Goal: Information Seeking & Learning: Learn about a topic

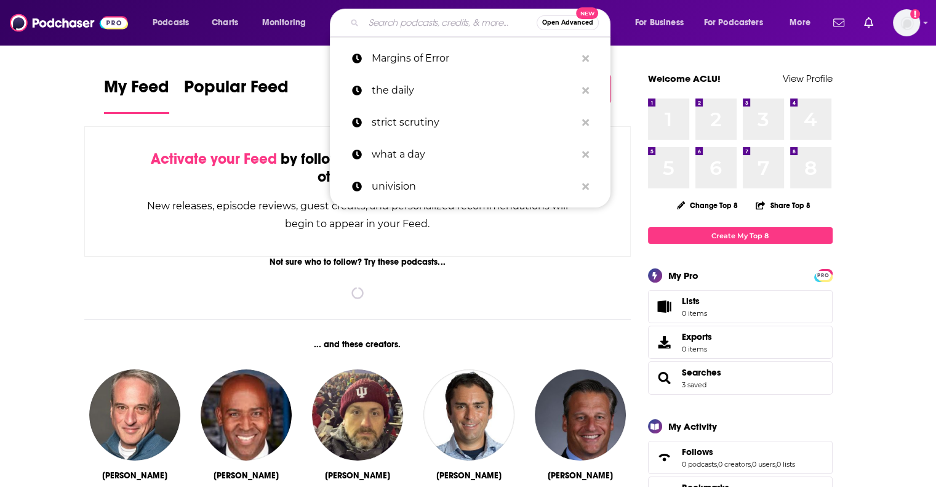
click at [439, 28] on input "Search podcasts, credits, & more..." at bounding box center [450, 23] width 173 height 20
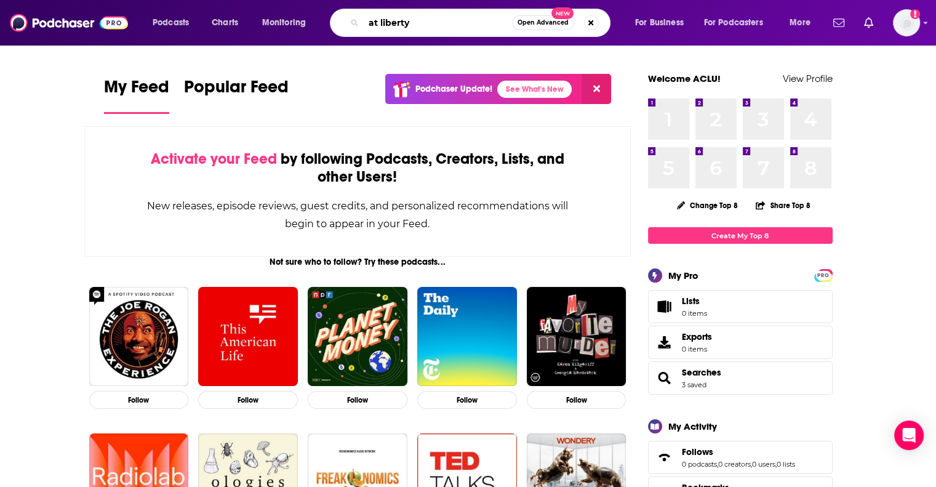
click at [434, 25] on input "at liberty" at bounding box center [438, 23] width 148 height 20
type input "at liberty"
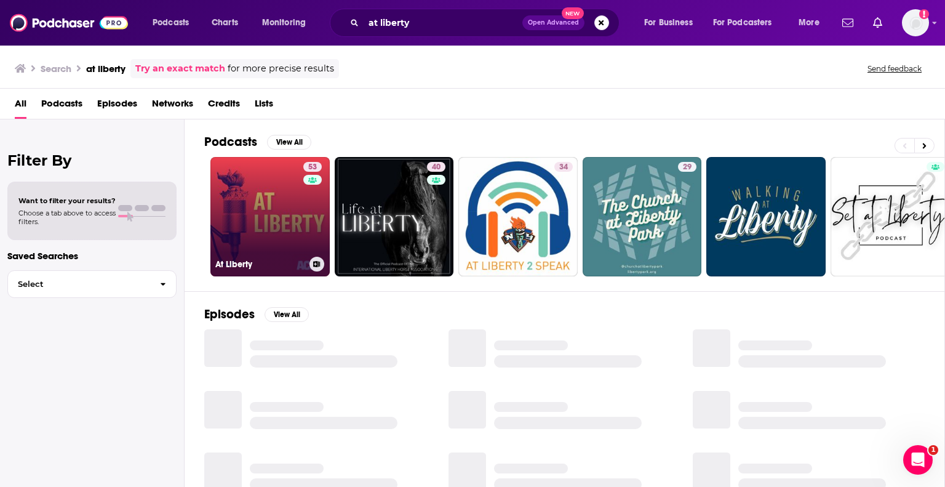
click at [281, 253] on link "53 At Liberty" at bounding box center [269, 216] width 119 height 119
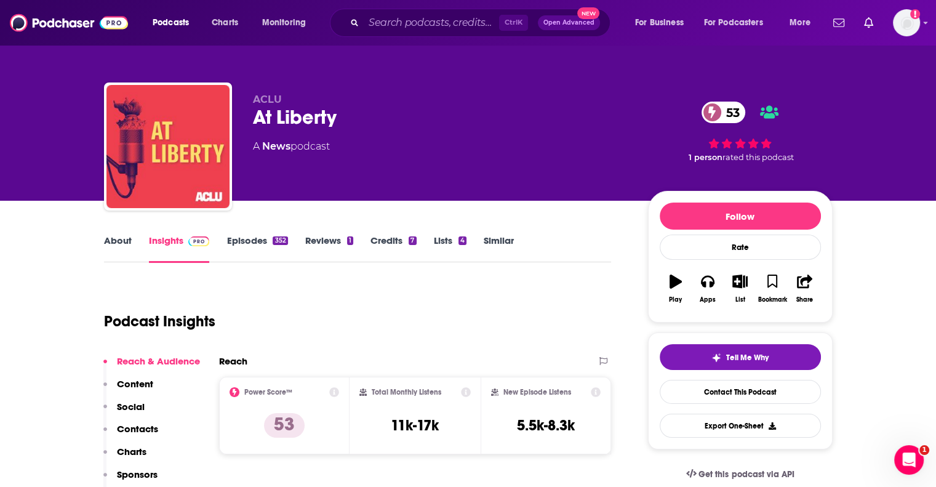
click at [281, 253] on link "Episodes 352" at bounding box center [256, 248] width 61 height 28
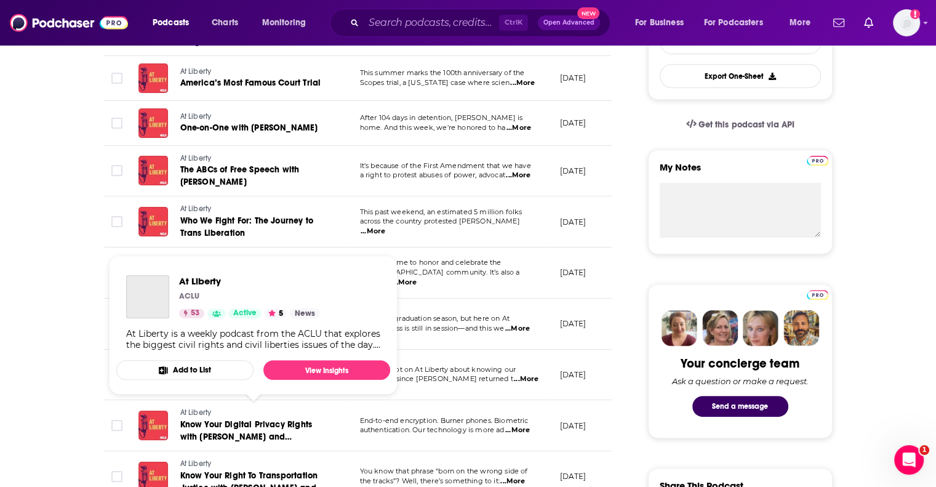
scroll to position [333, 0]
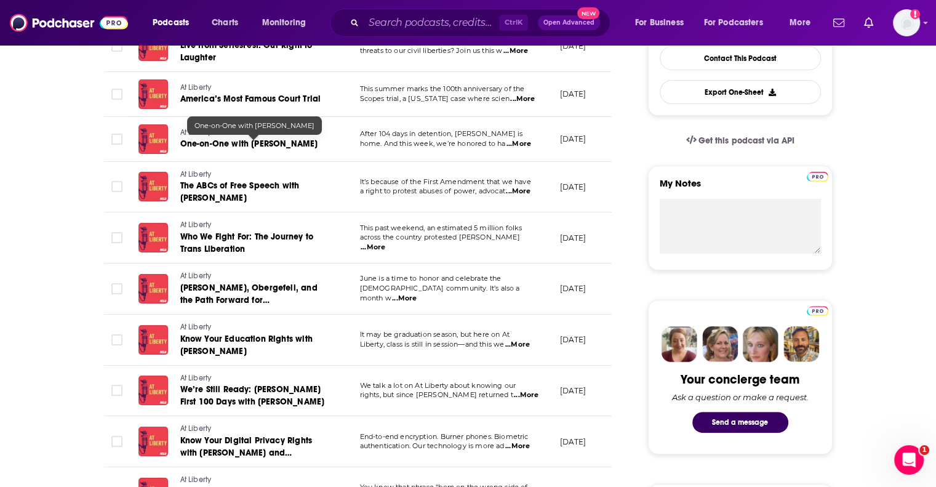
click at [288, 145] on span "One-on-One with [PERSON_NAME]" at bounding box center [249, 143] width 138 height 10
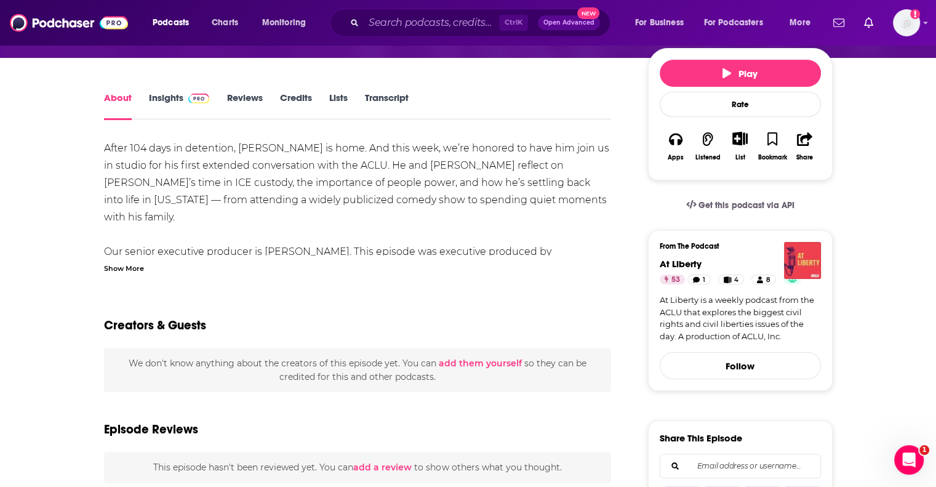
scroll to position [140, 0]
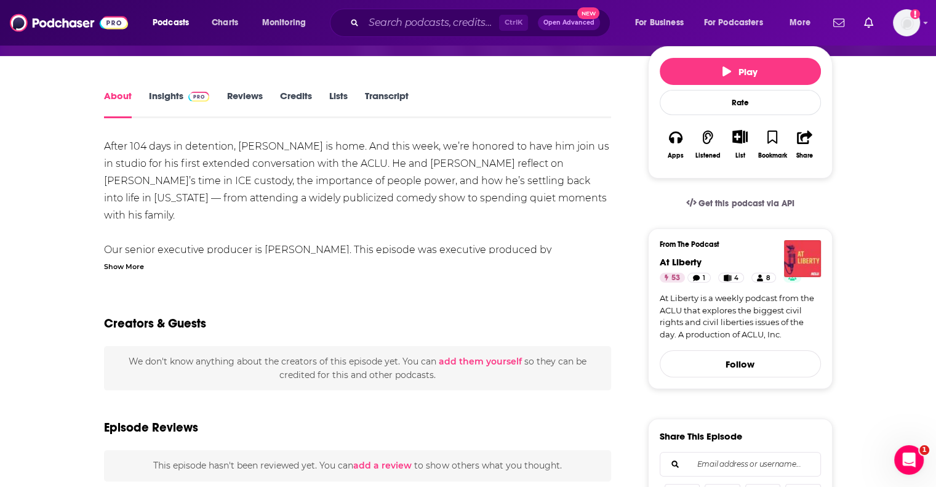
click at [378, 100] on link "Transcript" at bounding box center [386, 104] width 44 height 28
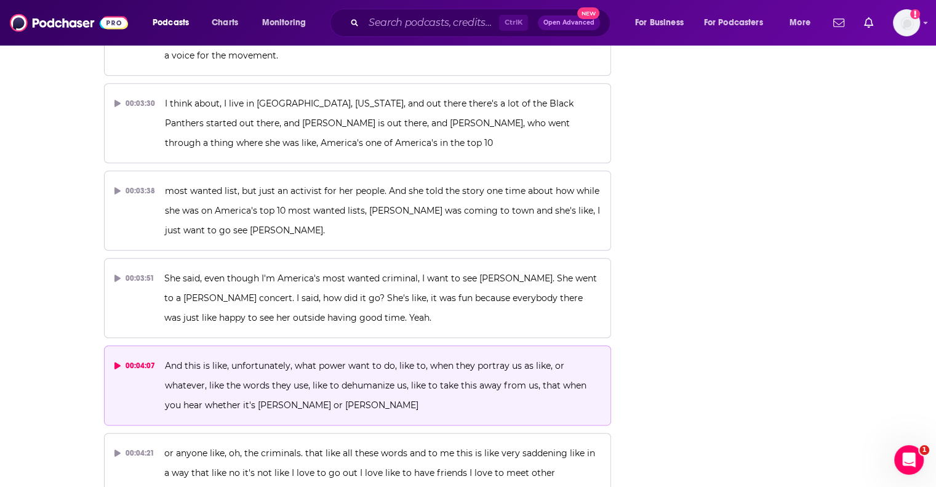
scroll to position [1396, 0]
click at [150, 356] on div "00:04:07" at bounding box center [134, 366] width 41 height 20
click at [121, 356] on div "00:04:07" at bounding box center [134, 366] width 41 height 20
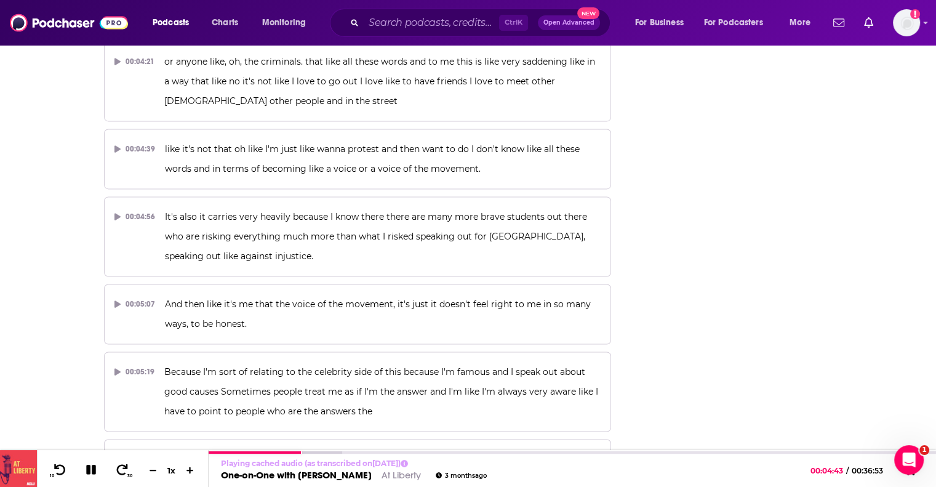
scroll to position [1788, 0]
click at [92, 472] on icon at bounding box center [91, 469] width 10 height 10
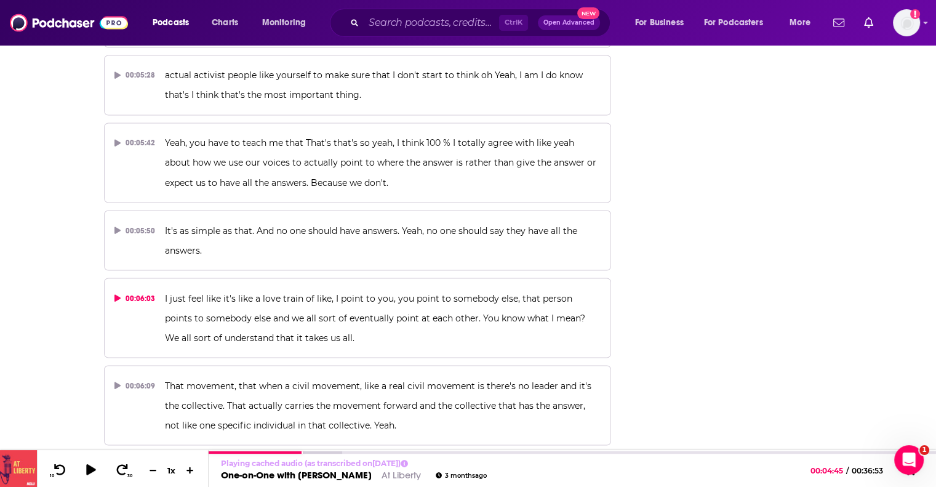
scroll to position [2171, 0]
click at [117, 278] on button "00:06:03 I just feel like it's like a love train of like, I point to you, you p…" at bounding box center [357, 318] width 507 height 80
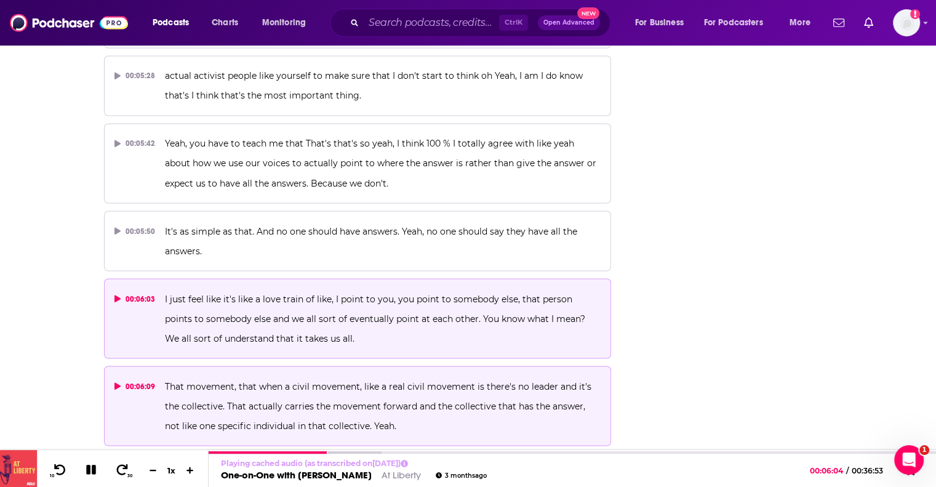
click at [130, 376] on div "00:06:09" at bounding box center [134, 386] width 41 height 20
click at [157, 309] on button "00:06:03 I just feel like it's like a love train of like, I point to you, you p…" at bounding box center [357, 318] width 507 height 80
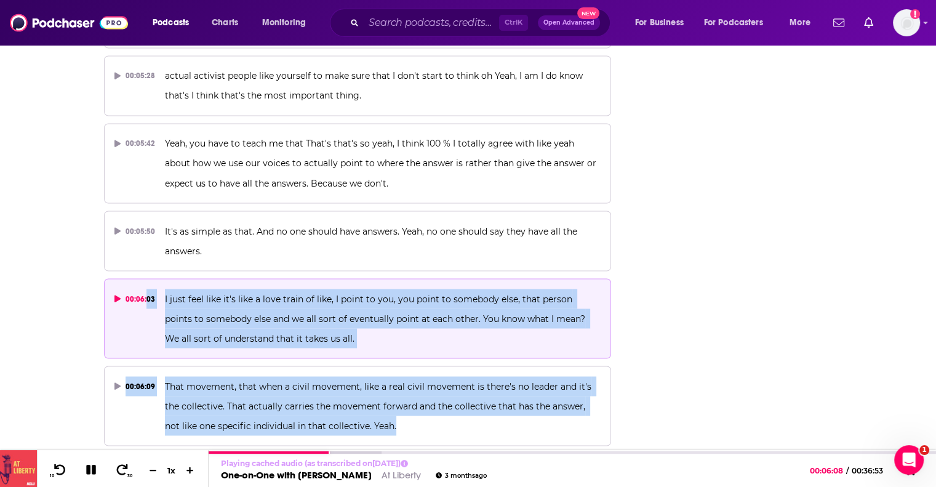
drag, startPoint x: 391, startPoint y: 385, endPoint x: 146, endPoint y: 249, distance: 280.6
copy div "03 I just feel like it's like a love train of like, I point to you, you point t…"
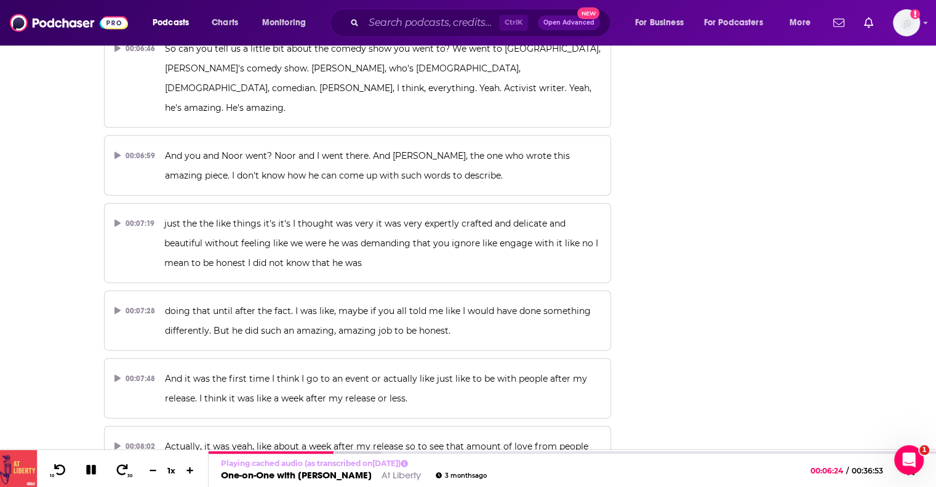
scroll to position [2751, 0]
click at [84, 471] on icon at bounding box center [91, 469] width 14 height 11
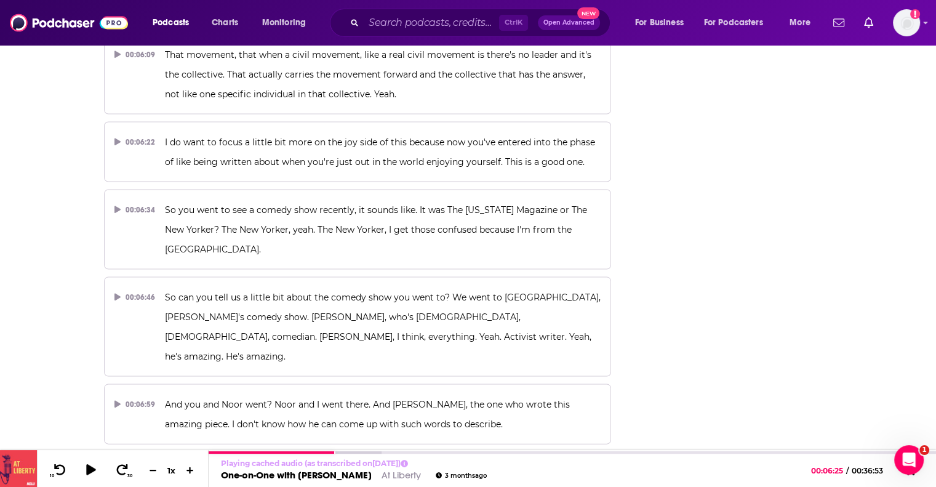
scroll to position [2504, 0]
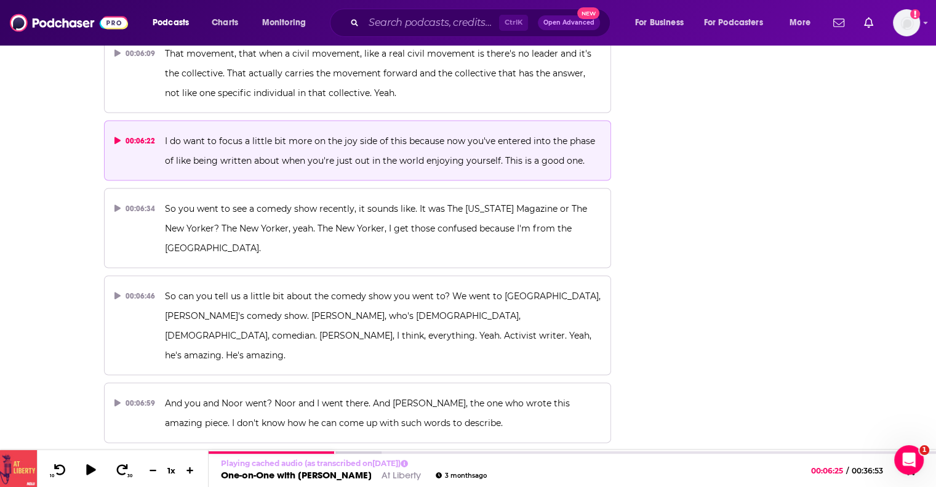
click at [154, 121] on button "00:06:22 I do want to focus a little bit more on the joy side of this because n…" at bounding box center [357, 151] width 507 height 60
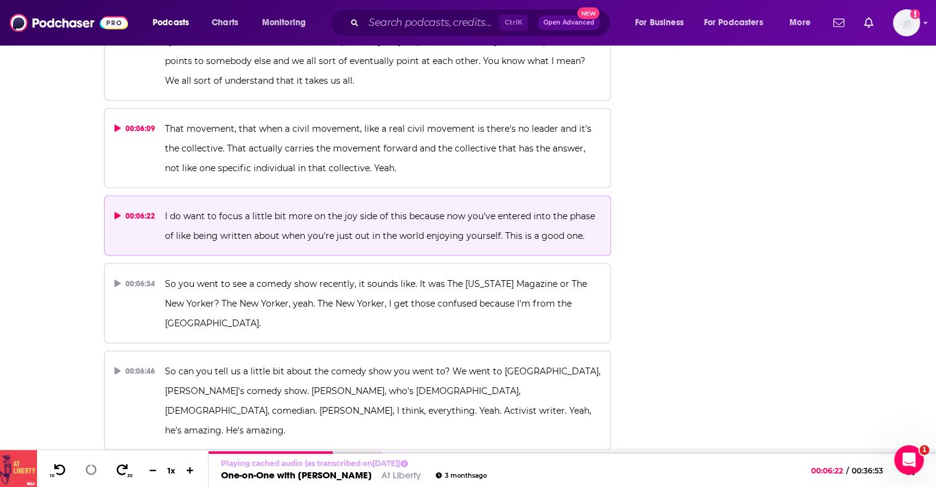
scroll to position [2430, 0]
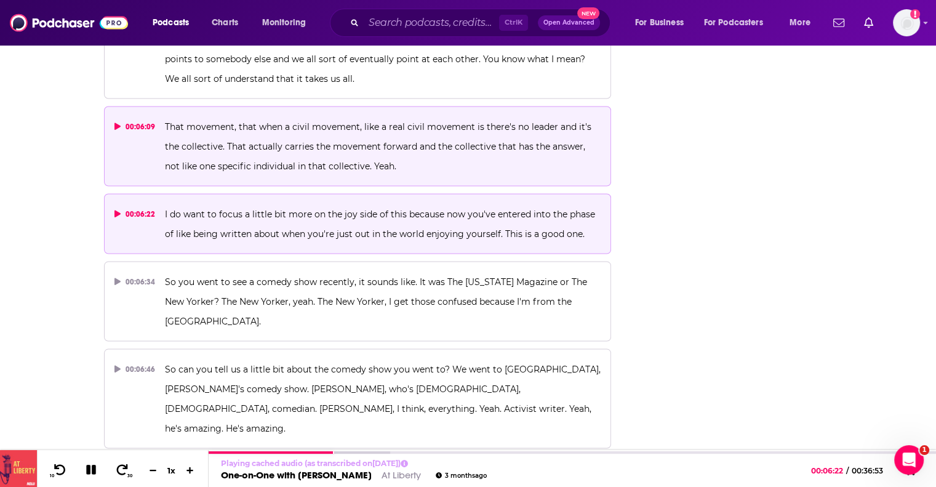
click at [143, 117] on div "00:06:09" at bounding box center [134, 127] width 41 height 20
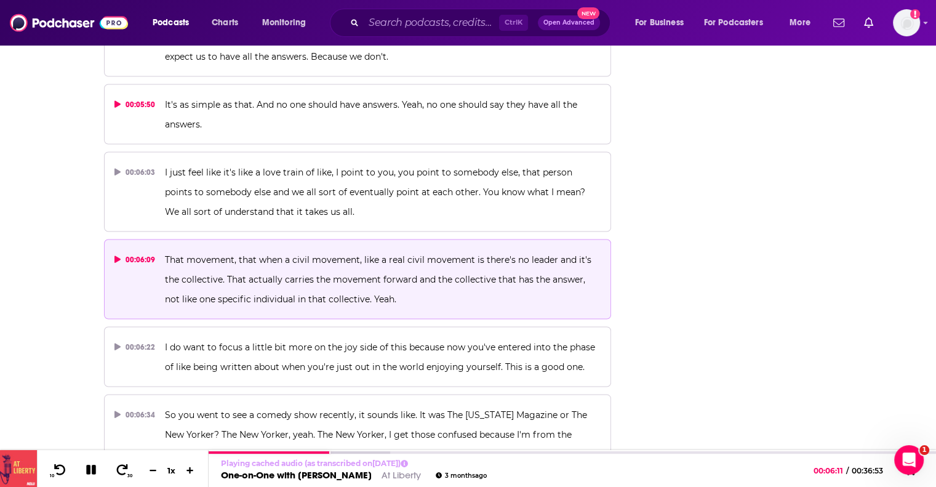
scroll to position [2300, 0]
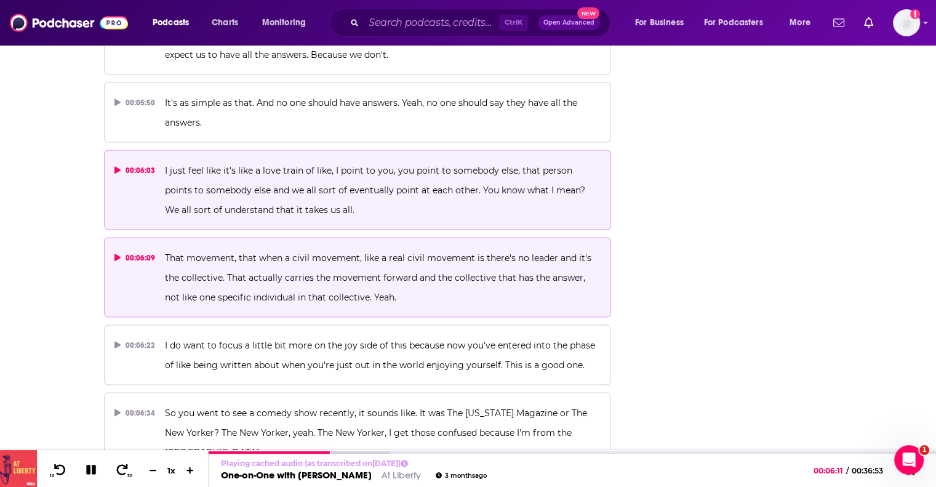
click at [157, 149] on button "00:06:03 I just feel like it's like a love train of like, I point to you, you p…" at bounding box center [357, 189] width 507 height 80
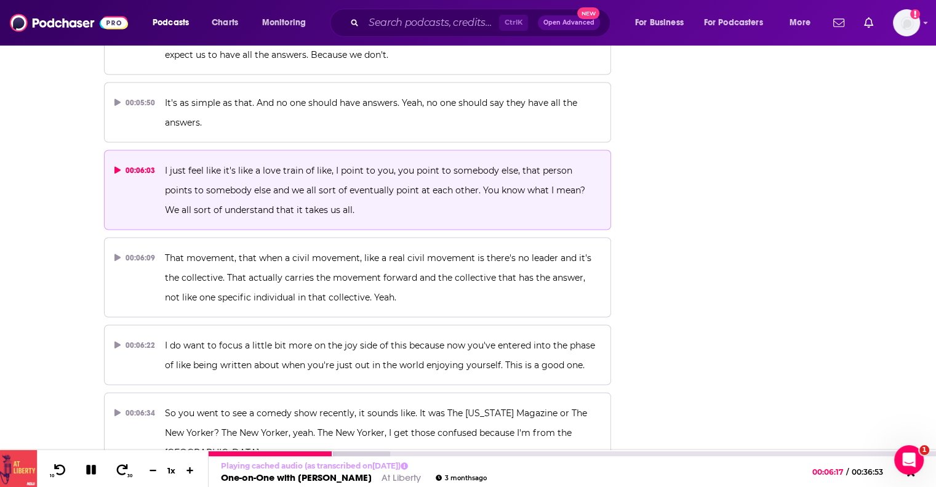
click at [92, 465] on icon at bounding box center [91, 469] width 12 height 12
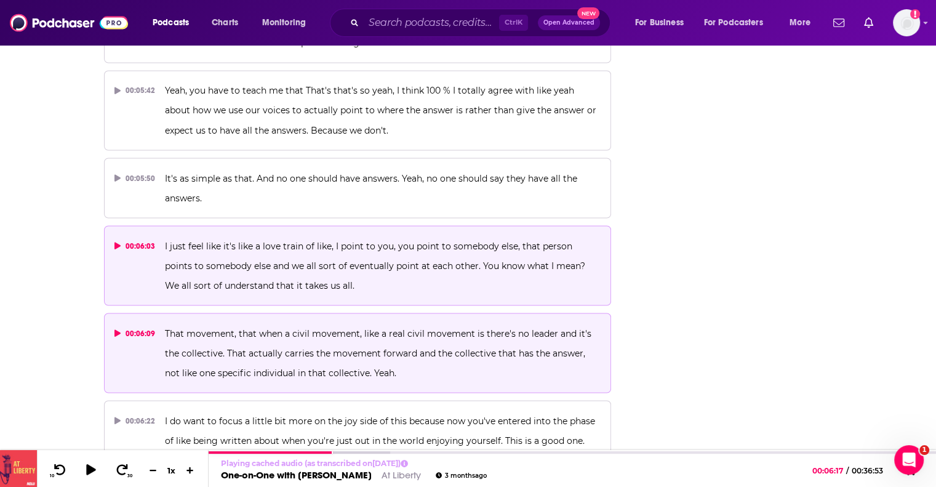
scroll to position [2224, 0]
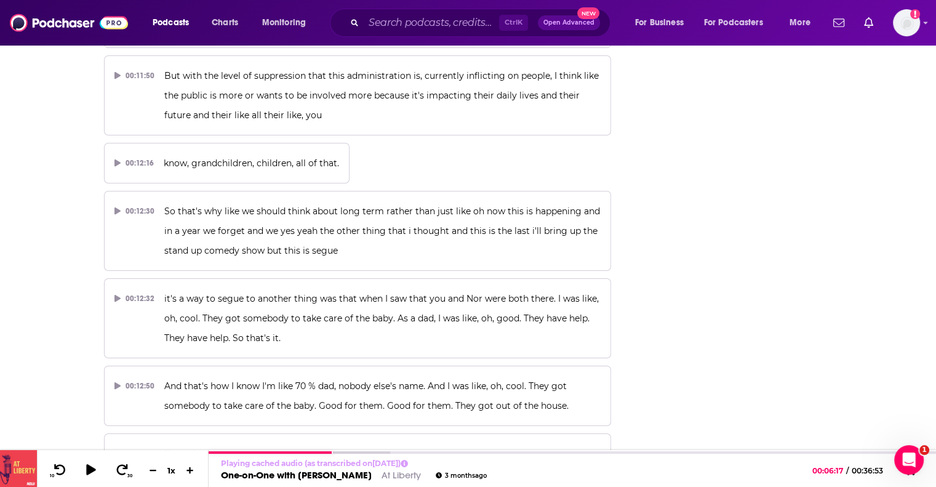
scroll to position [4404, 0]
